Goal: Use online tool/utility: Utilize a website feature to perform a specific function

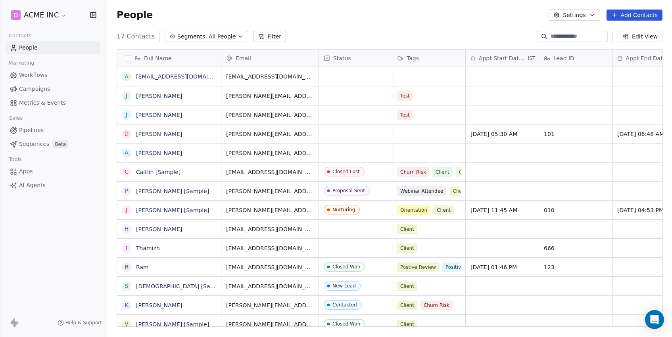
scroll to position [0, 0]
click at [40, 77] on span "Workflows" at bounding box center [33, 75] width 29 height 8
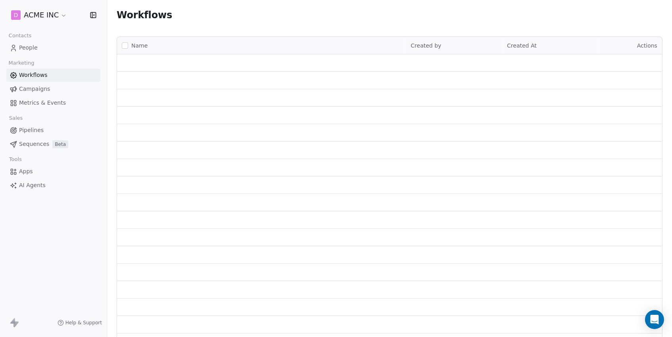
click at [33, 182] on span "AI Agents" at bounding box center [32, 185] width 27 height 8
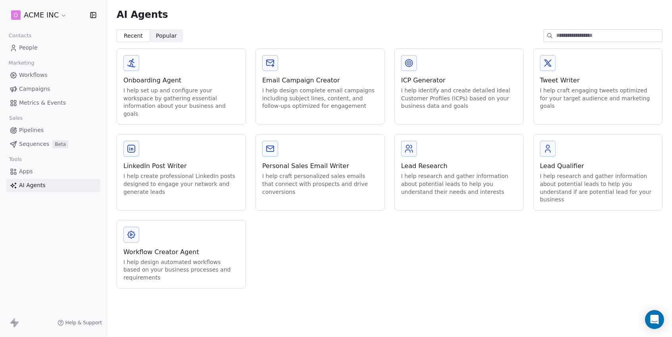
click at [191, 259] on div "I help design automated workflows based on your business processes and requirem…" at bounding box center [181, 270] width 116 height 23
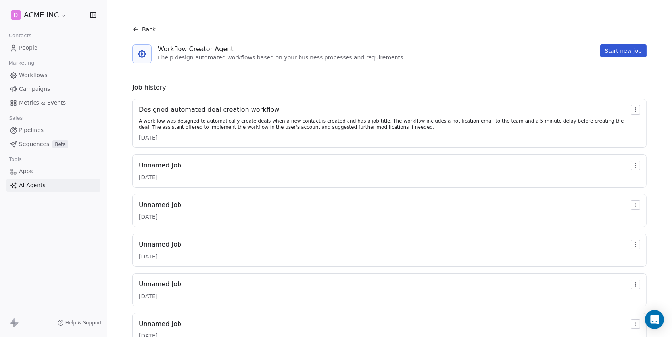
click at [456, 163] on div "Unnamed Job [DATE]" at bounding box center [389, 171] width 501 height 21
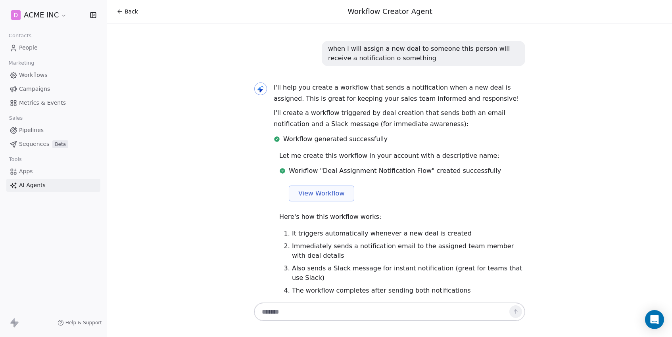
scroll to position [674, 0]
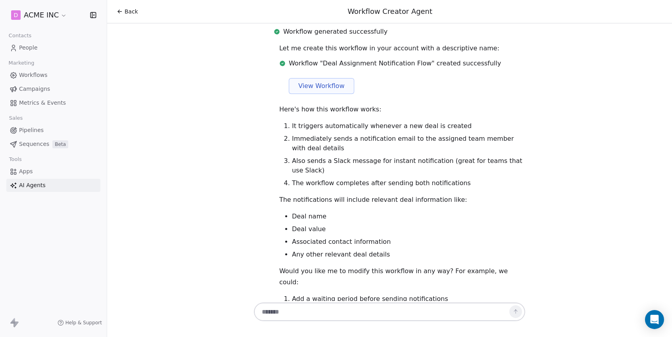
click at [319, 317] on textarea at bounding box center [381, 312] width 248 height 15
paste textarea "**********"
type textarea "**********"
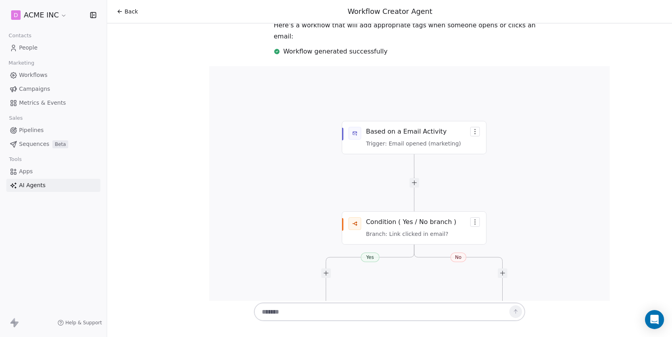
scroll to position [1099, 0]
click at [29, 181] on span "AI Agents" at bounding box center [32, 185] width 27 height 8
